Goal: Information Seeking & Learning: Learn about a topic

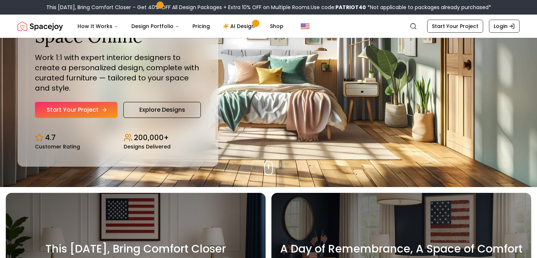
click at [103, 107] on icon "Hero section" at bounding box center [105, 110] width 6 height 6
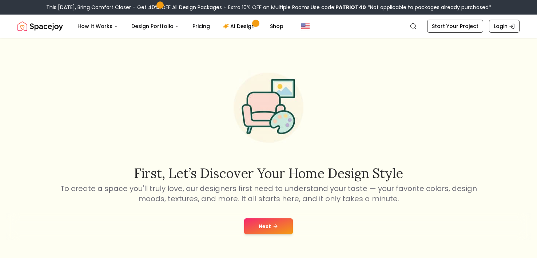
click at [280, 230] on button "Next" at bounding box center [268, 226] width 49 height 16
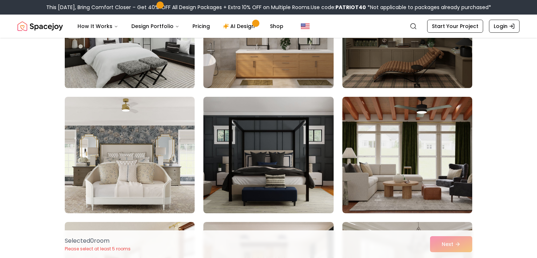
scroll to position [504, 0]
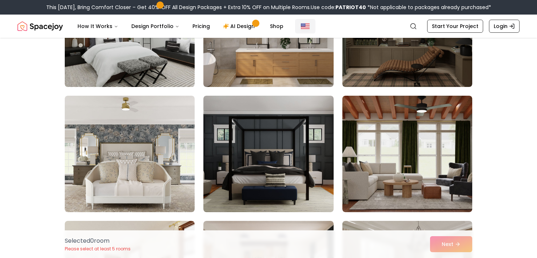
click at [303, 26] on img "Global" at bounding box center [305, 26] width 9 height 9
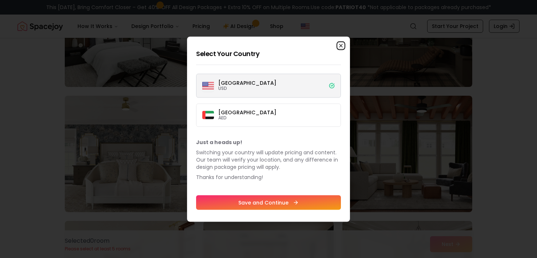
click at [342, 48] on icon "button" at bounding box center [341, 46] width 6 height 6
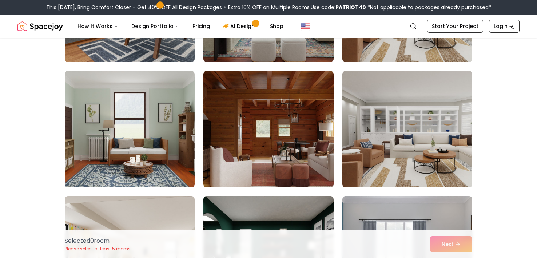
click at [342, 48] on img at bounding box center [407, 4] width 130 height 116
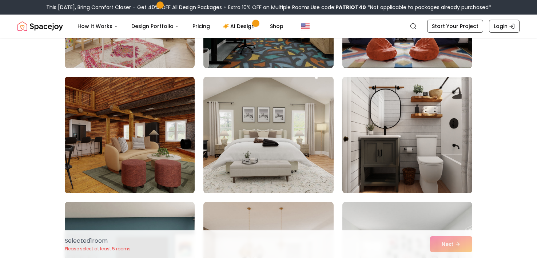
scroll to position [2239, 0]
